Goal: Task Accomplishment & Management: Manage account settings

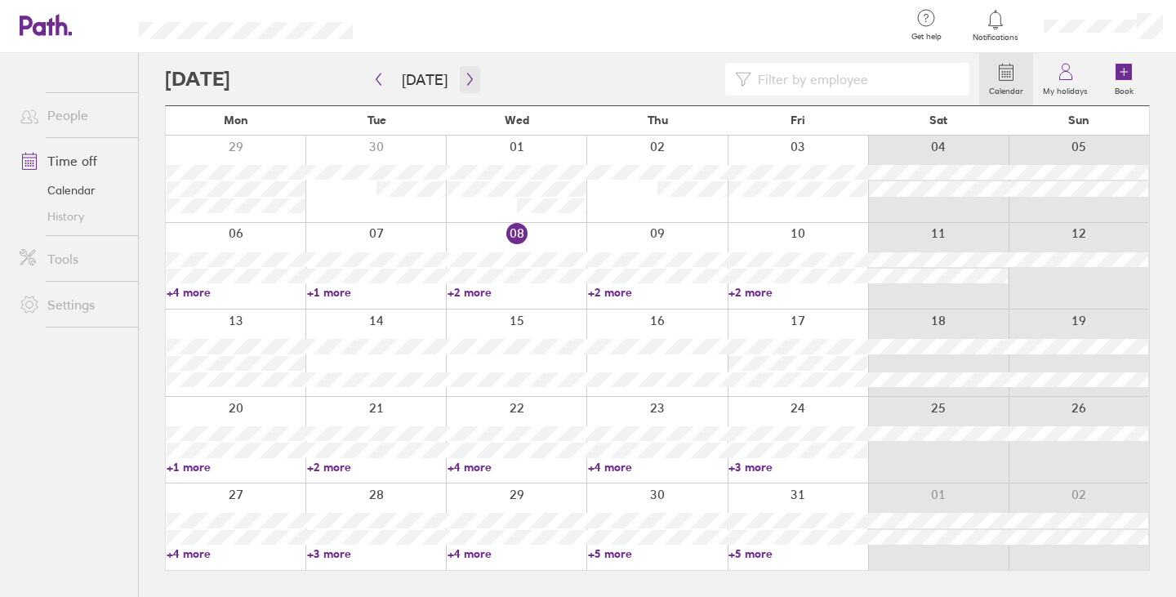
click at [460, 73] on button "button" at bounding box center [470, 79] width 20 height 27
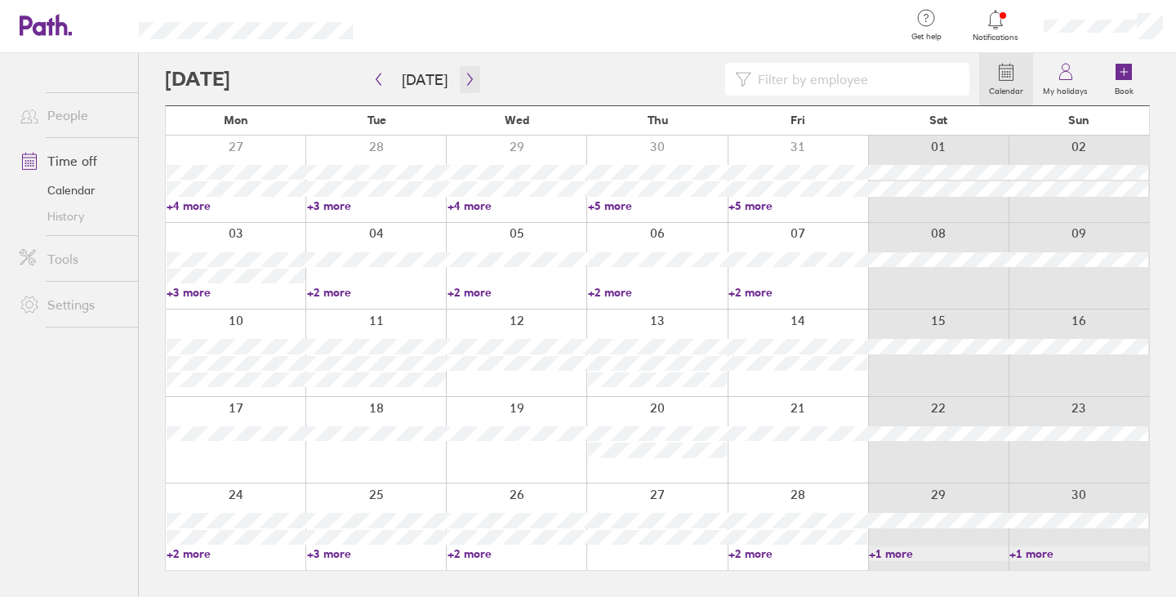
click at [464, 73] on icon "button" at bounding box center [470, 79] width 12 height 13
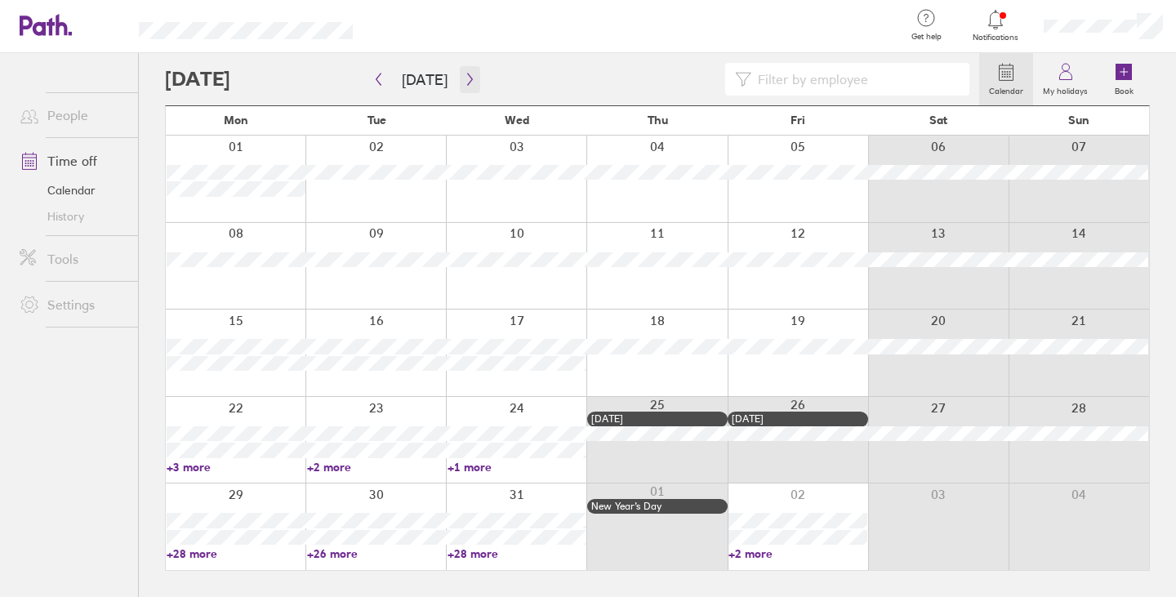
click at [460, 89] on button "button" at bounding box center [470, 79] width 20 height 27
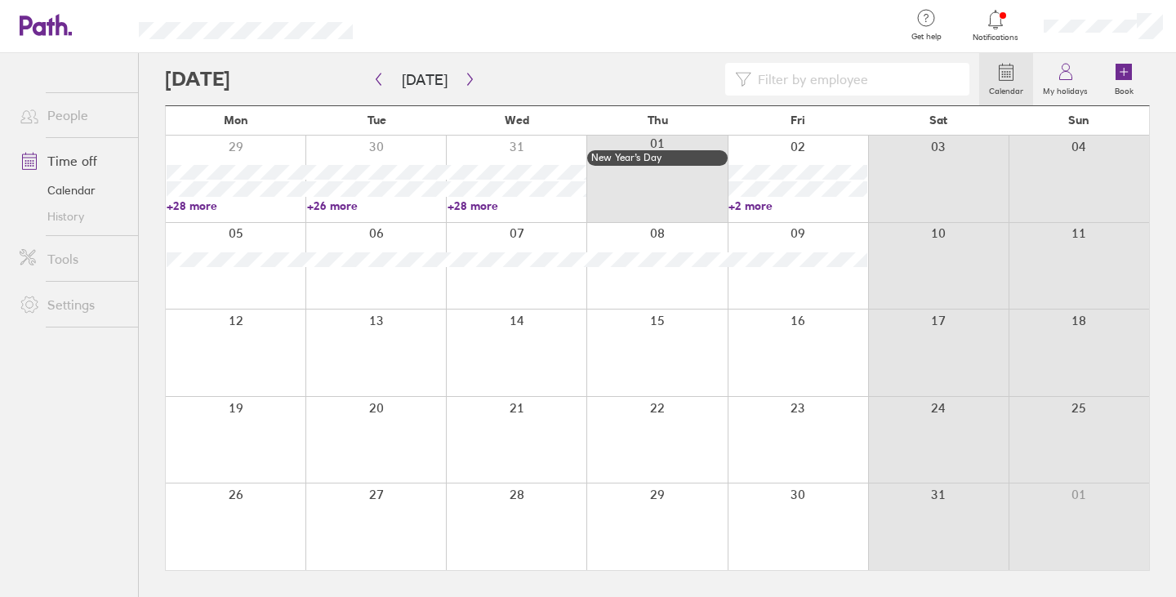
click at [743, 204] on link "+2 more" at bounding box center [797, 205] width 139 height 15
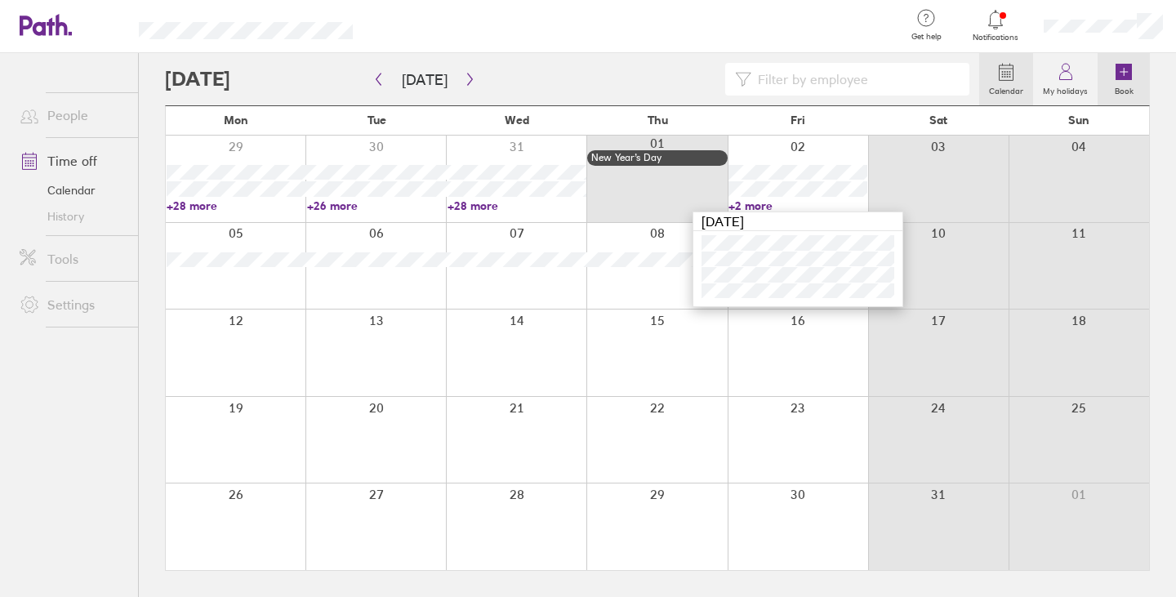
click at [1109, 85] on label "Book" at bounding box center [1124, 89] width 38 height 15
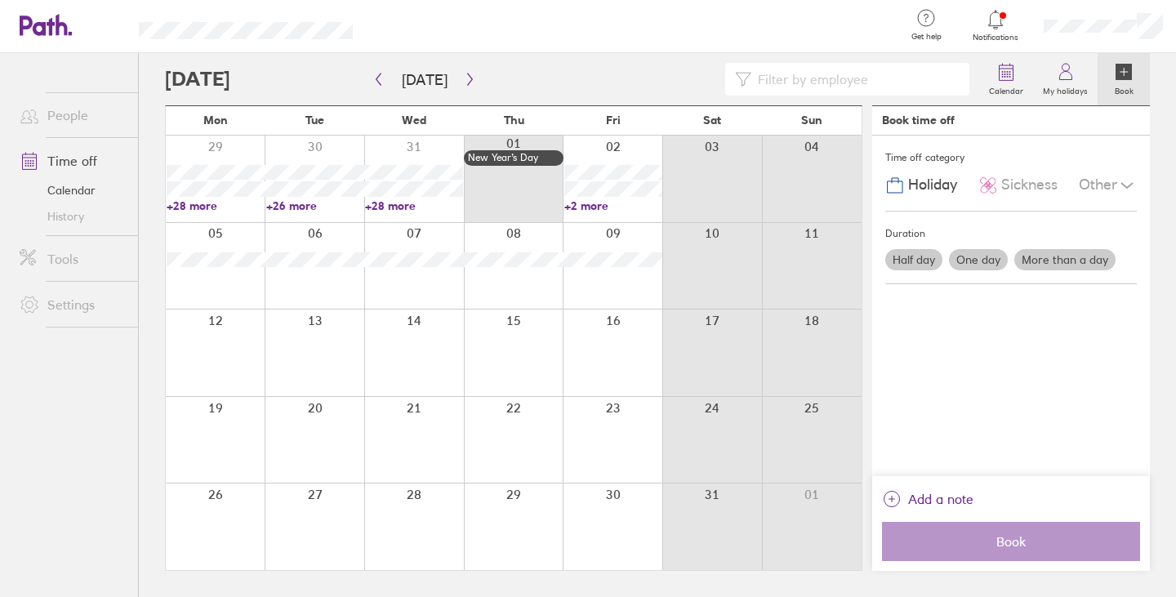
click at [1027, 260] on label "More than a day" at bounding box center [1064, 259] width 101 height 21
click at [0, 0] on input "More than a day" at bounding box center [0, 0] width 0 height 0
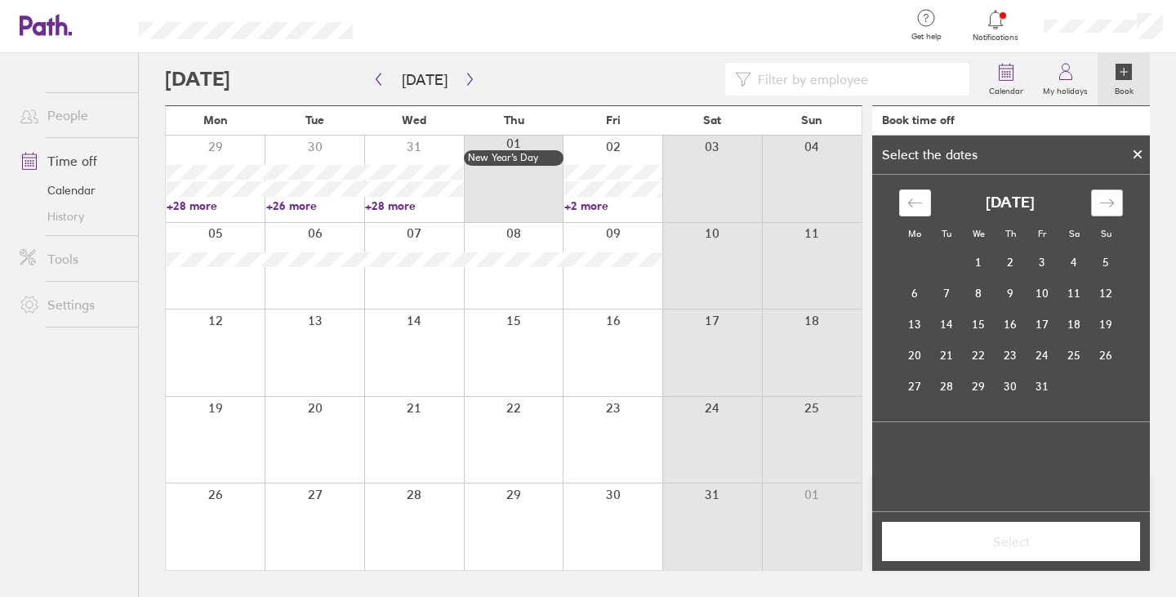
click at [1103, 203] on icon "Move forward to switch to the next month." at bounding box center [1107, 203] width 16 height 16
click at [1040, 261] on td "2" at bounding box center [1042, 262] width 32 height 31
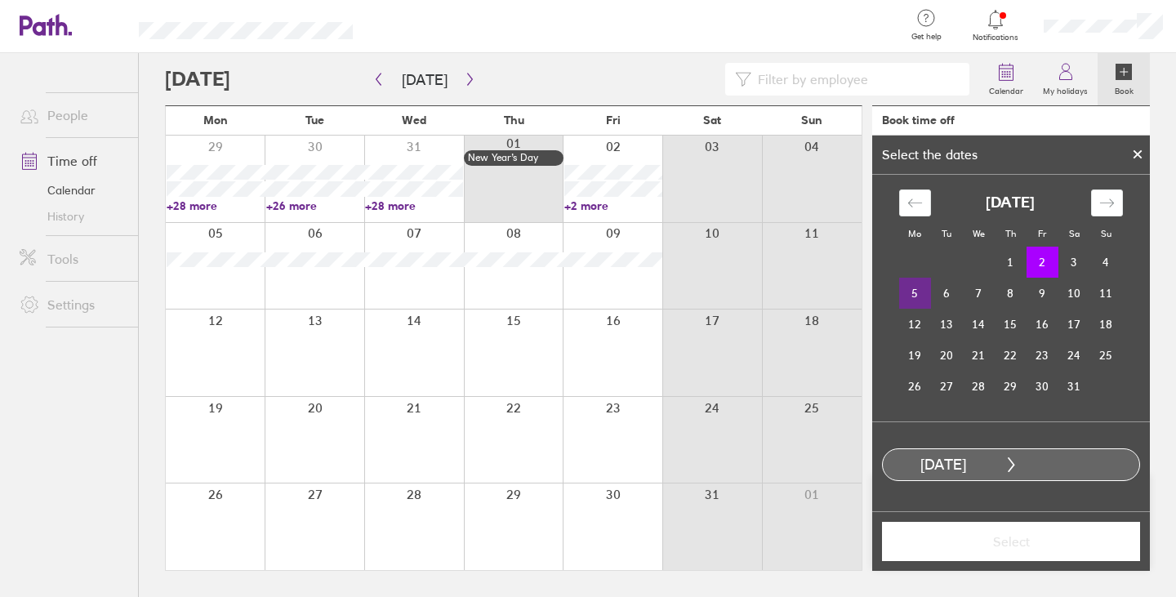
click at [917, 292] on td "5" at bounding box center [915, 293] width 32 height 31
click at [1035, 536] on span "Select" at bounding box center [1010, 541] width 235 height 15
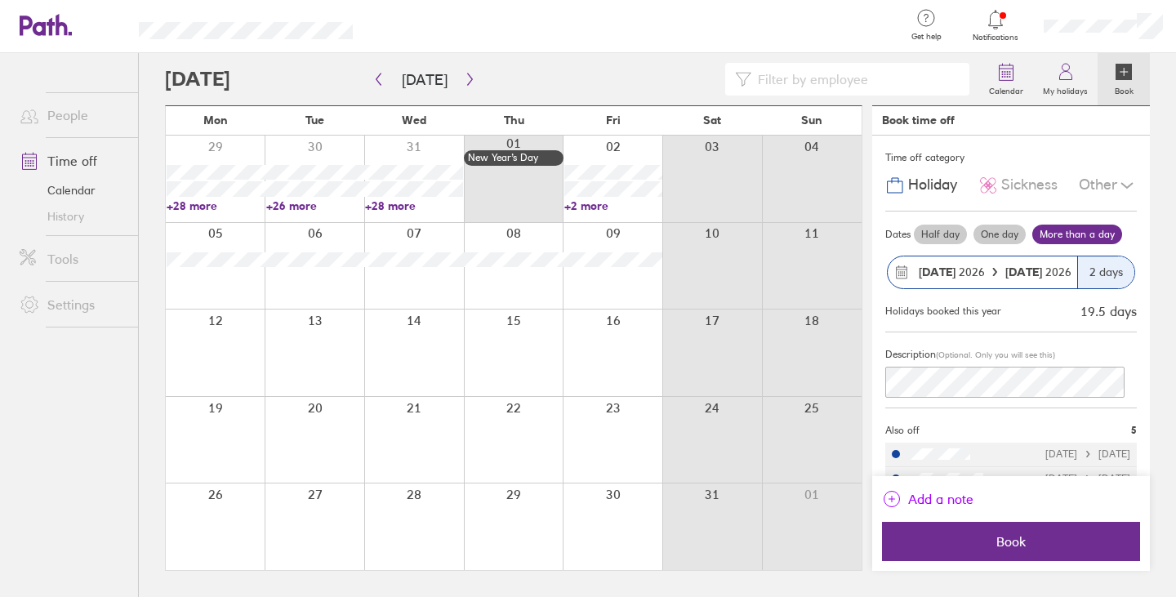
click at [935, 501] on span "Add a note" at bounding box center [940, 499] width 65 height 26
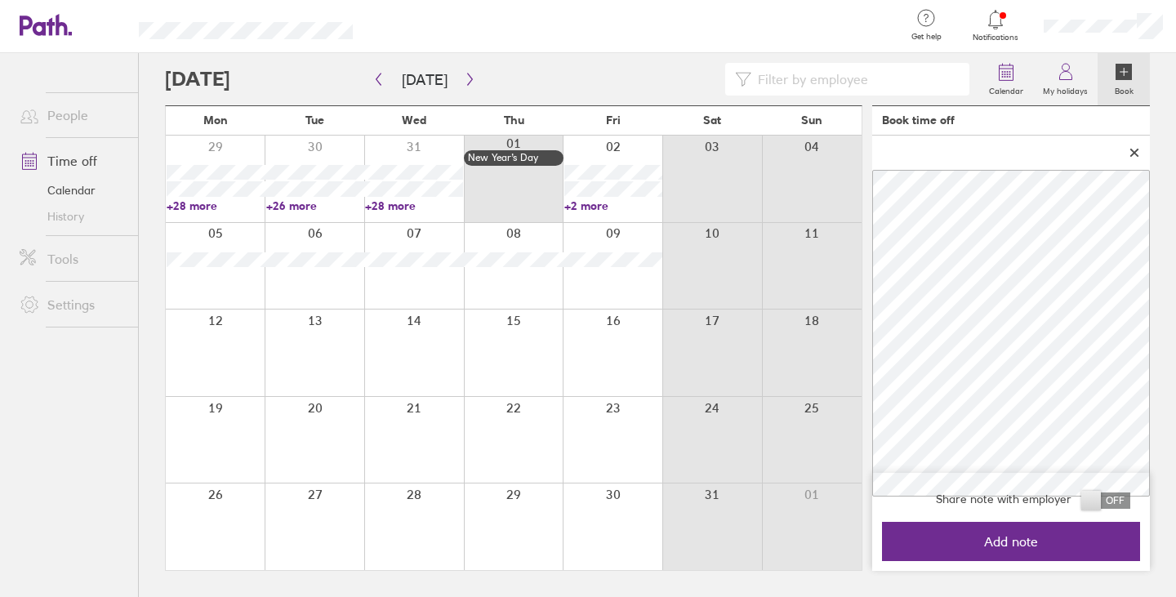
click at [1095, 497] on span at bounding box center [1105, 500] width 49 height 16
click at [1130, 505] on input "checkbox" at bounding box center [1130, 505] width 0 height 0
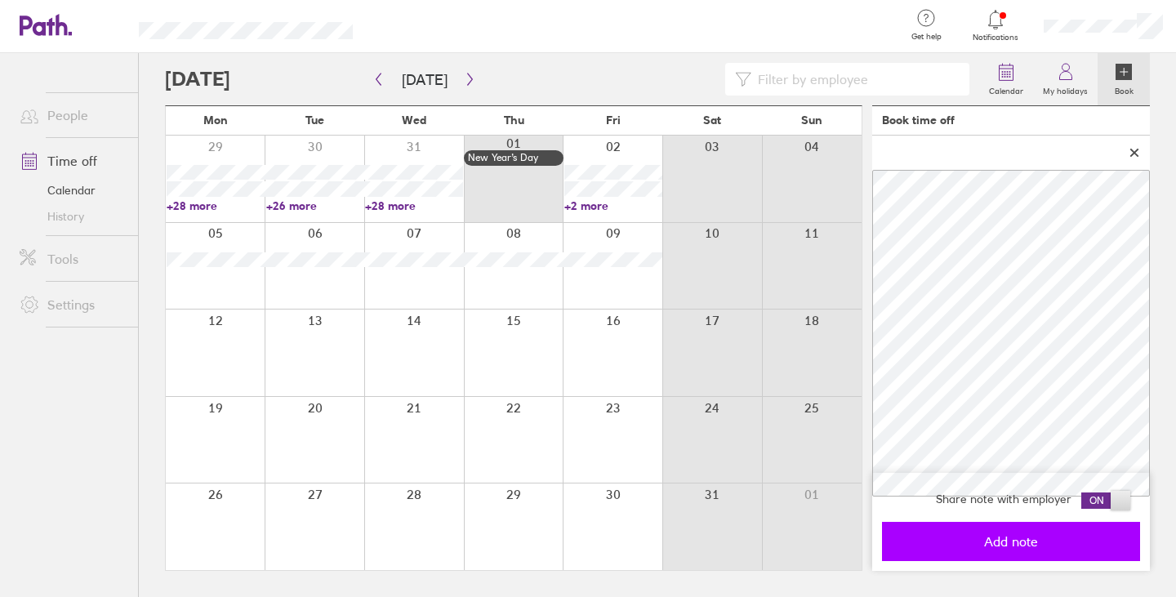
click at [1062, 548] on span "Add note" at bounding box center [1010, 541] width 235 height 15
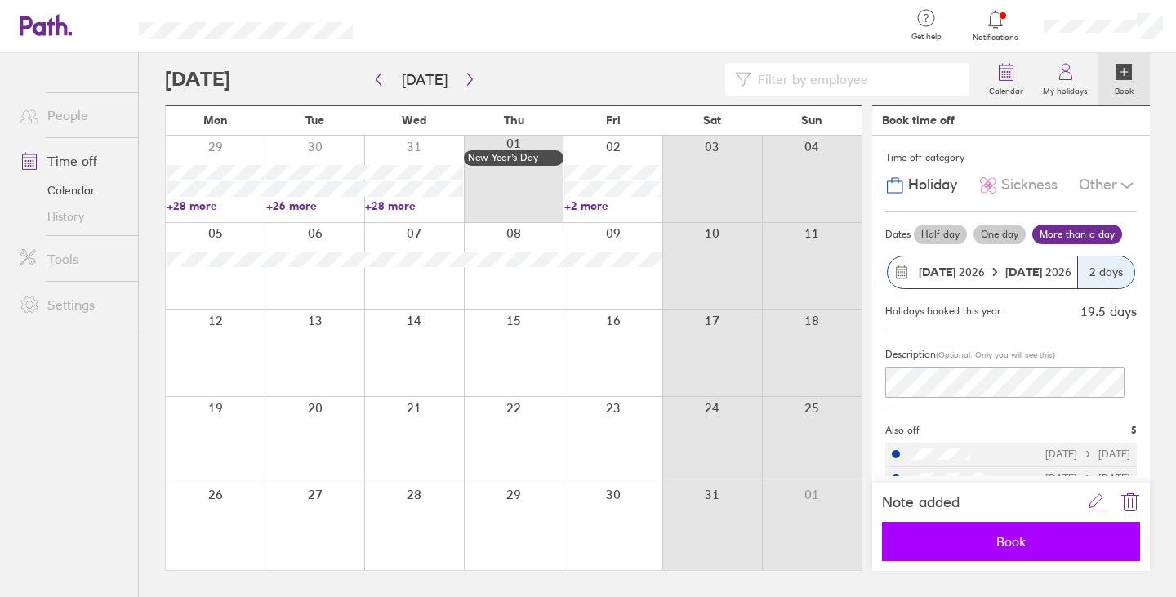
click at [1016, 532] on button "Book" at bounding box center [1011, 541] width 258 height 39
